Goal: Task Accomplishment & Management: Complete application form

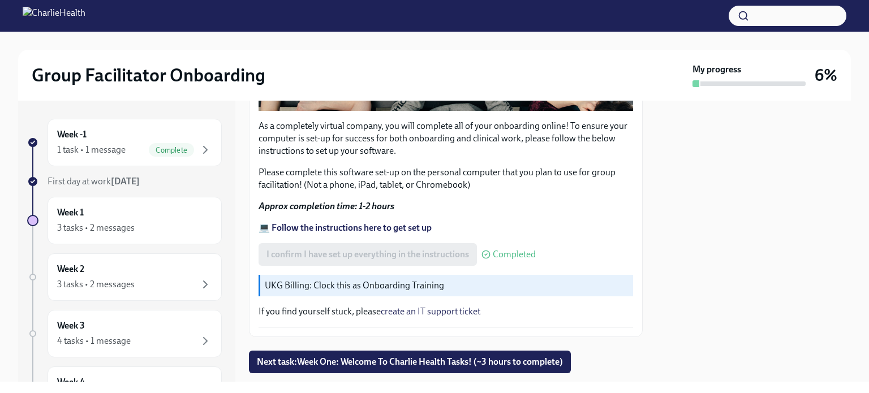
scroll to position [399, 0]
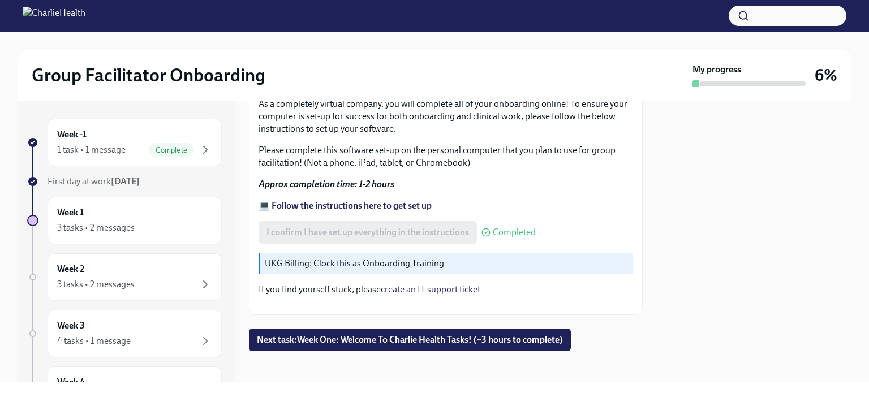
click at [418, 336] on span "Next task : Week One: Welcome To Charlie Health Tasks! (~3 hours to complete)" at bounding box center [410, 339] width 306 height 11
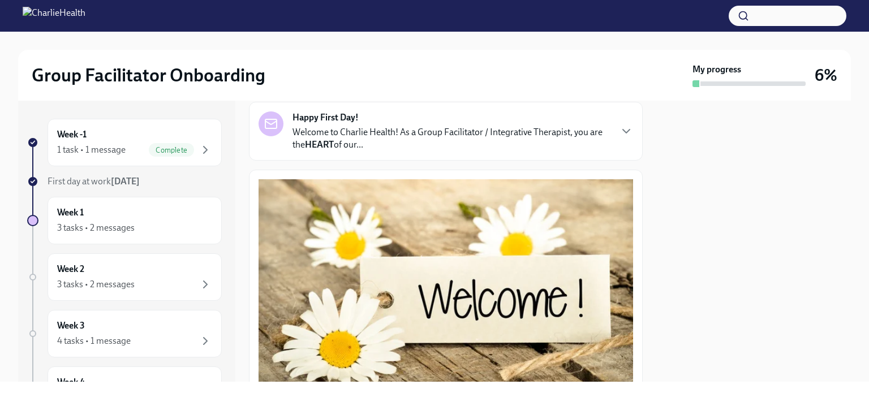
scroll to position [102, 0]
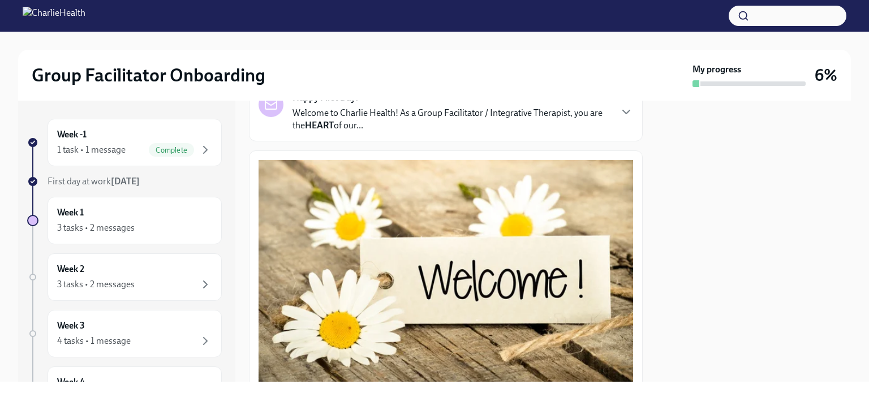
click at [619, 110] on icon "button" at bounding box center [626, 112] width 14 height 14
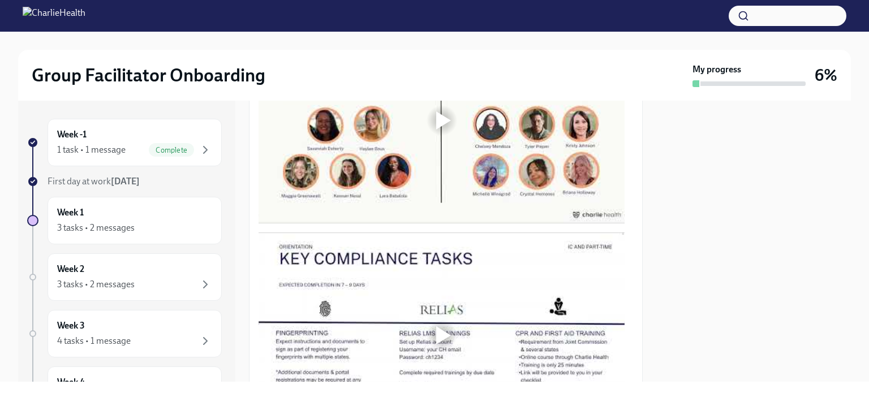
scroll to position [1020, 0]
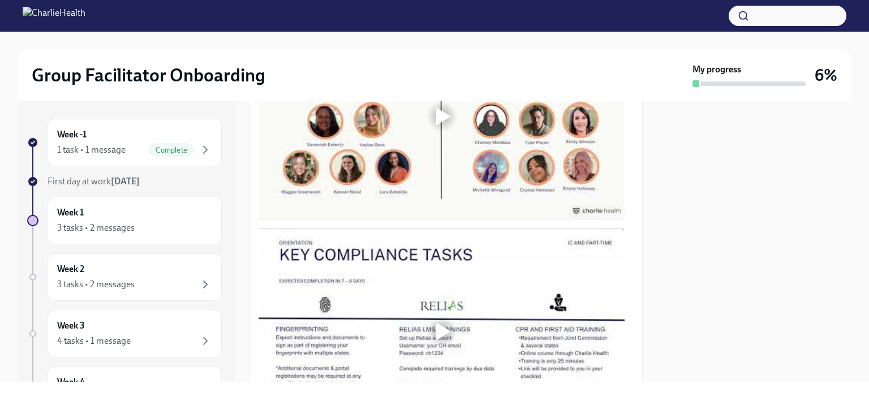
click at [426, 135] on div at bounding box center [442, 116] width 36 height 36
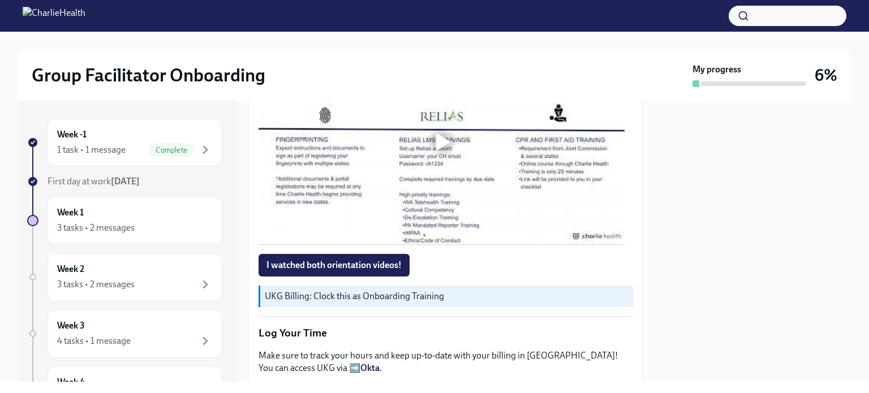
scroll to position [1213, 0]
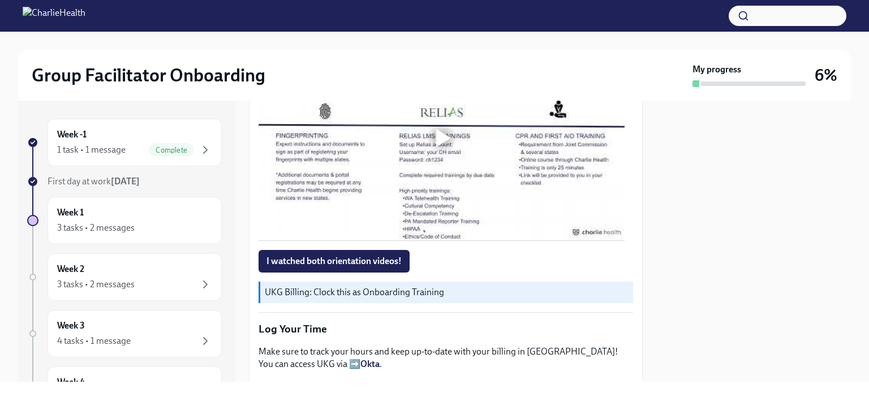
click at [437, 147] on div at bounding box center [443, 138] width 15 height 18
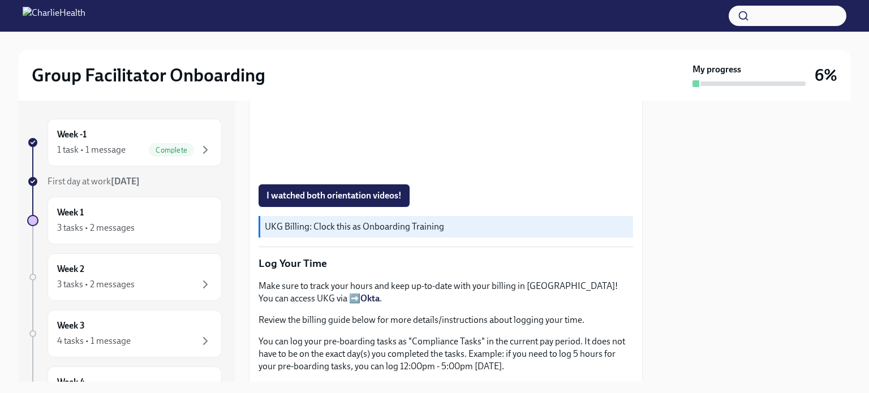
scroll to position [1283, 0]
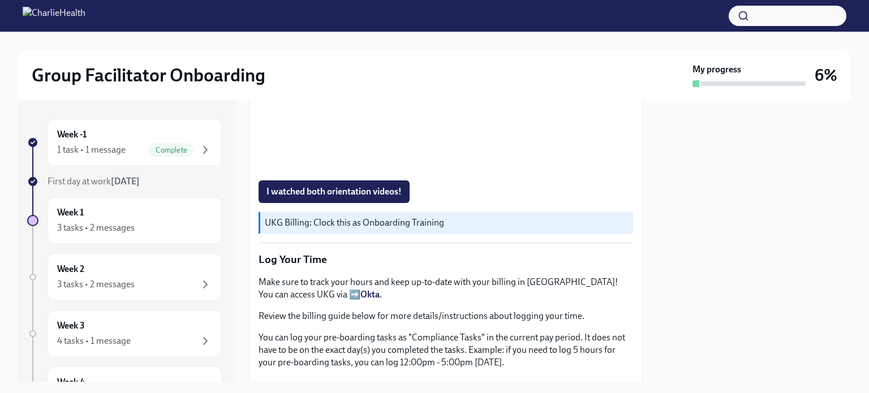
click at [269, 203] on button "I watched both orientation videos!" at bounding box center [333, 191] width 151 height 23
click at [261, 300] on div "Welcome aboard! This first set of tasks will get you set up for onboarding succ…" at bounding box center [445, 118] width 374 height 1590
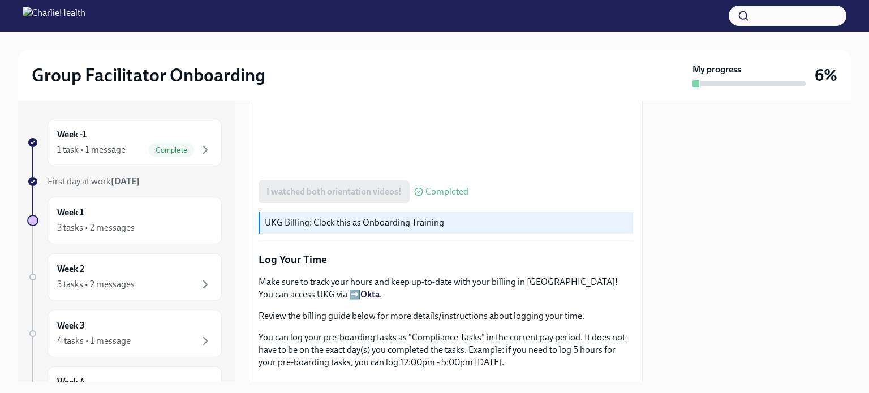
click at [348, 203] on div "I watched both orientation videos! Completed" at bounding box center [363, 191] width 210 height 23
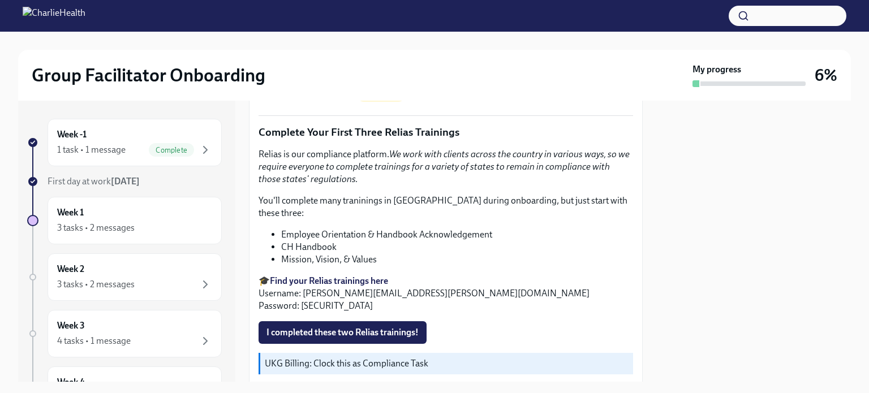
scroll to position [1581, 0]
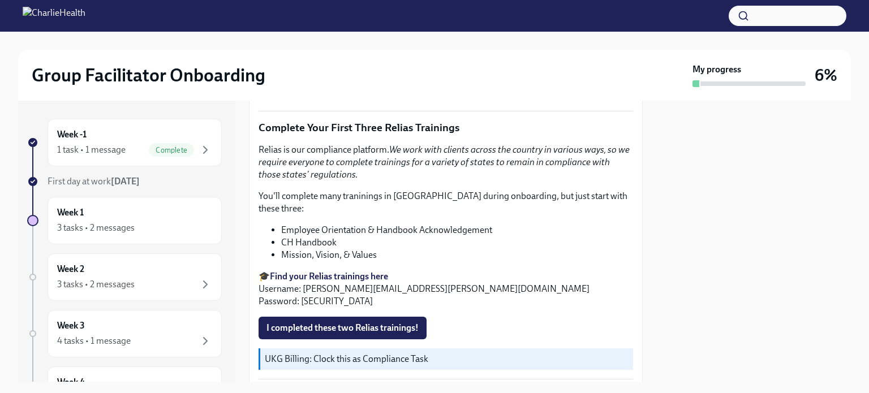
click at [287, 96] on span "UKG Billing Guide" at bounding box center [306, 90] width 80 height 11
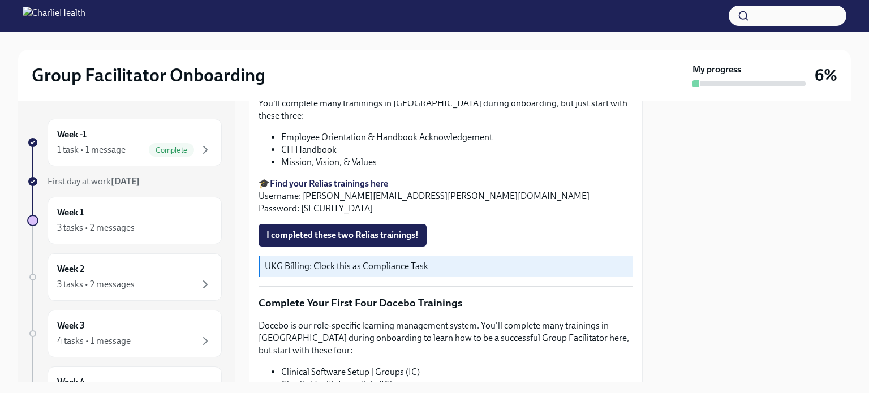
scroll to position [1706, 0]
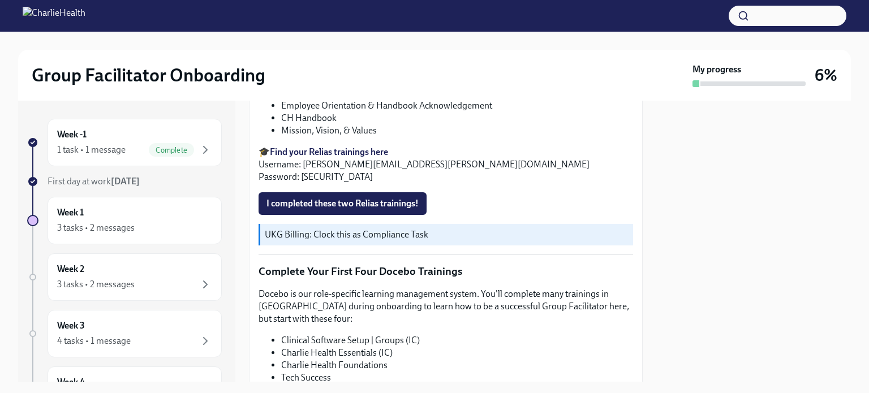
click at [366, 157] on strong "Find your Relias trainings here" at bounding box center [329, 151] width 118 height 11
click at [401, 209] on span "I completed these two Relias trainings!" at bounding box center [342, 203] width 152 height 11
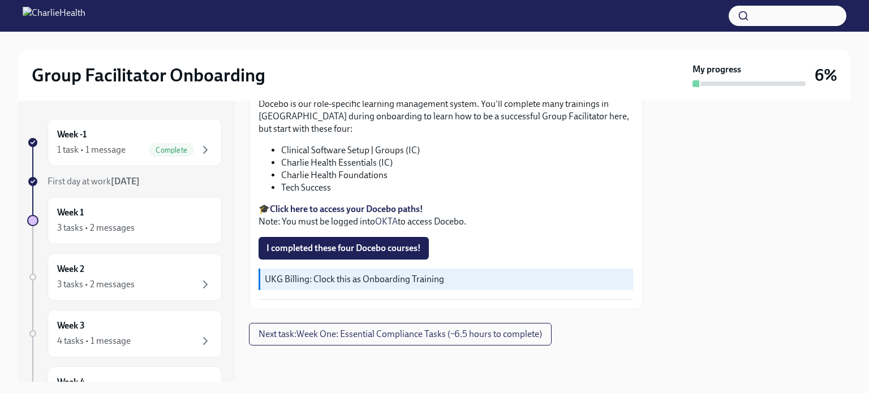
scroll to position [2009, 0]
